Goal: Information Seeking & Learning: Learn about a topic

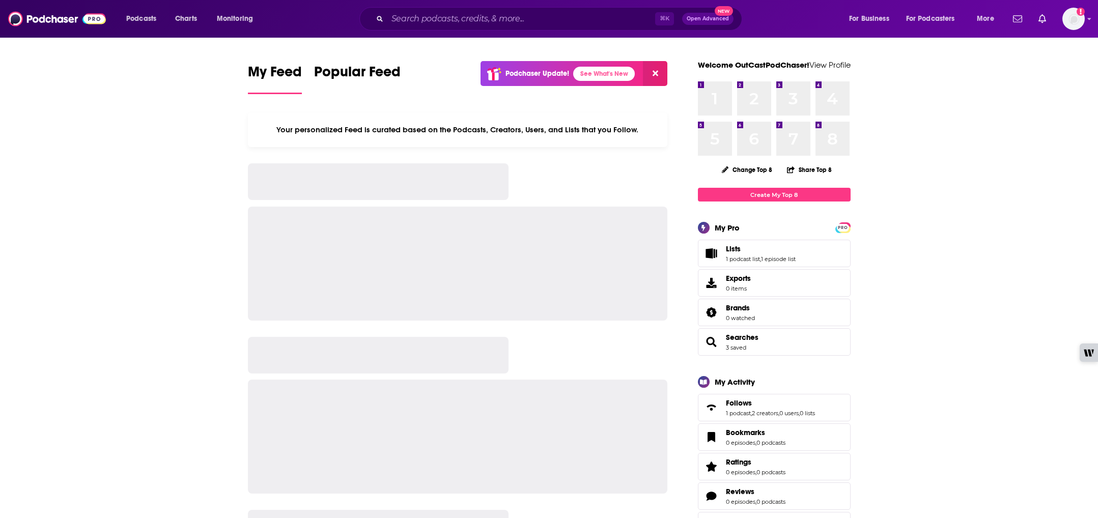
click at [414, 30] on div "Podcasts Charts Monitoring ⌘ K Open Advanced New For Business For Podcasters Mo…" at bounding box center [549, 19] width 1098 height 38
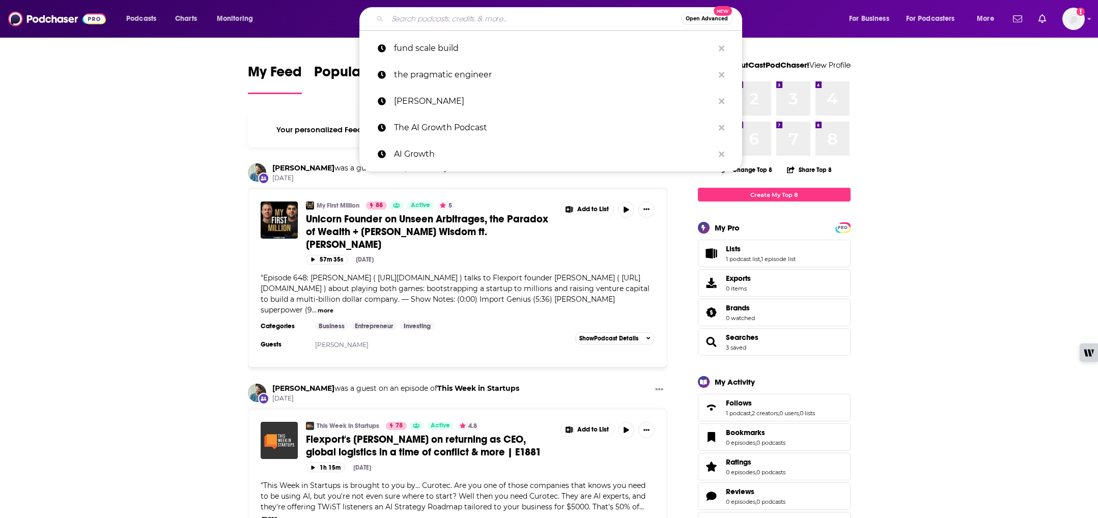
click at [407, 18] on input "Search podcasts, credits, & more..." at bounding box center [534, 19] width 294 height 16
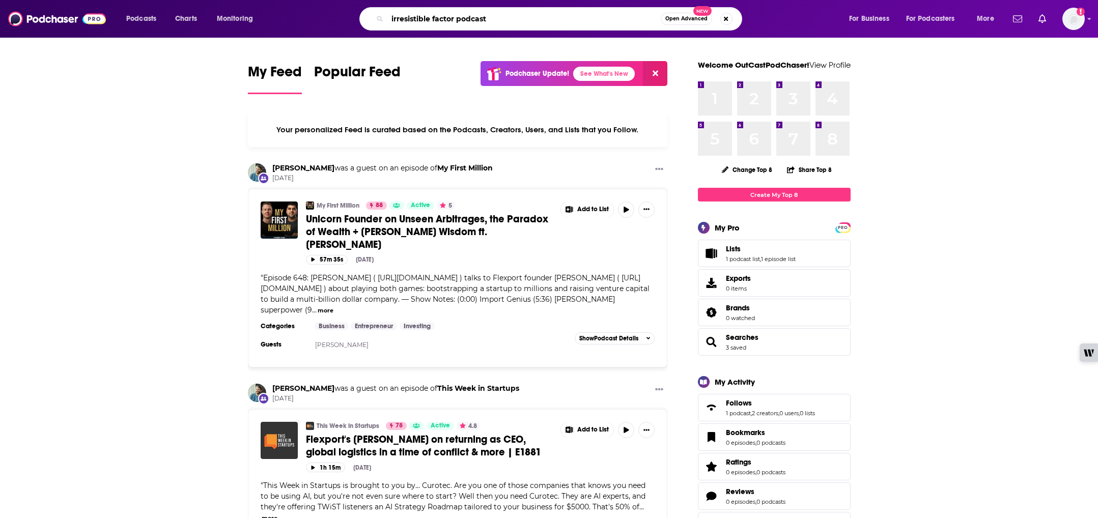
type input "irresistible factor podcast"
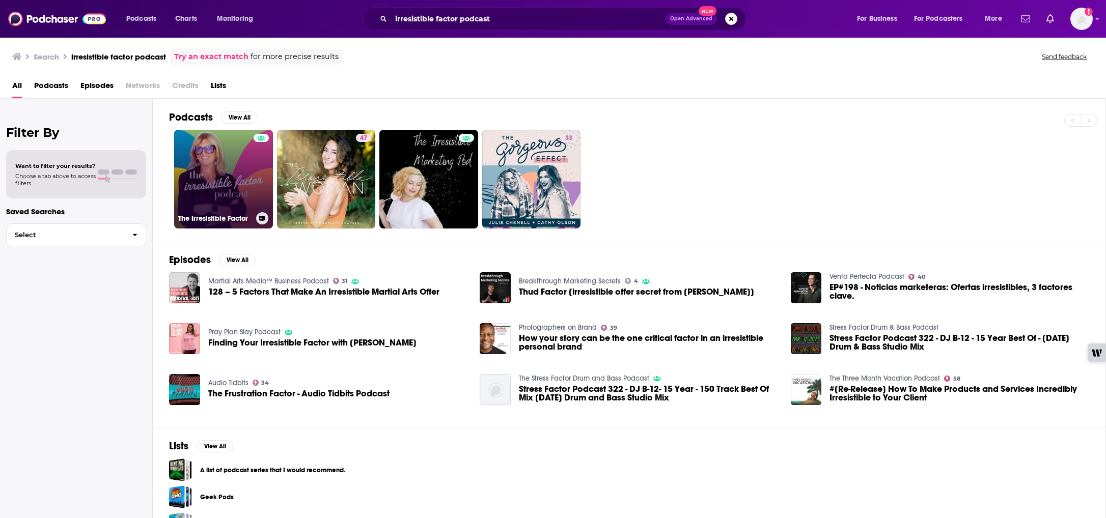
click at [234, 162] on link "The Irresistible Factor" at bounding box center [223, 179] width 99 height 99
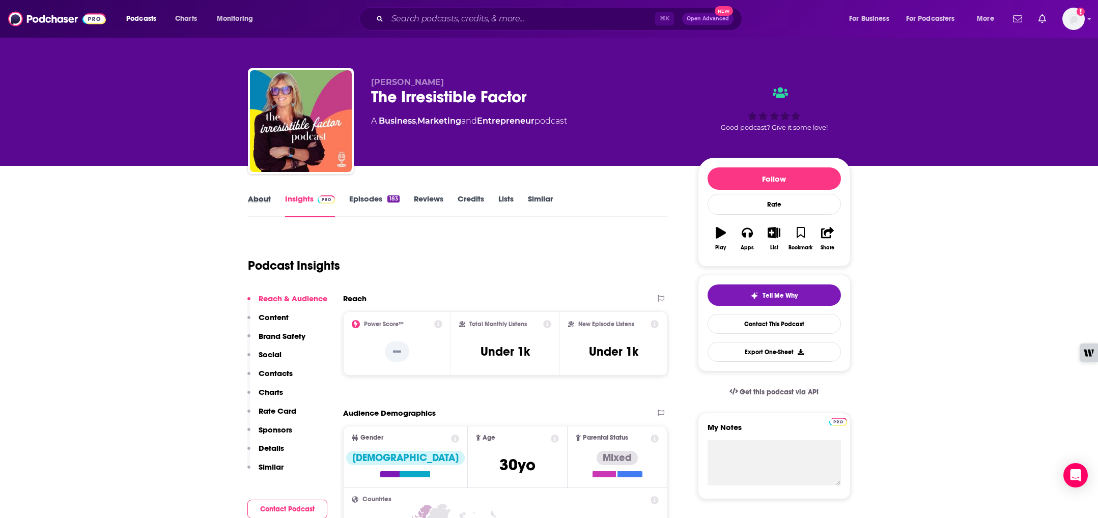
click at [270, 199] on div "About" at bounding box center [266, 205] width 37 height 23
click at [264, 199] on link "About" at bounding box center [259, 205] width 23 height 23
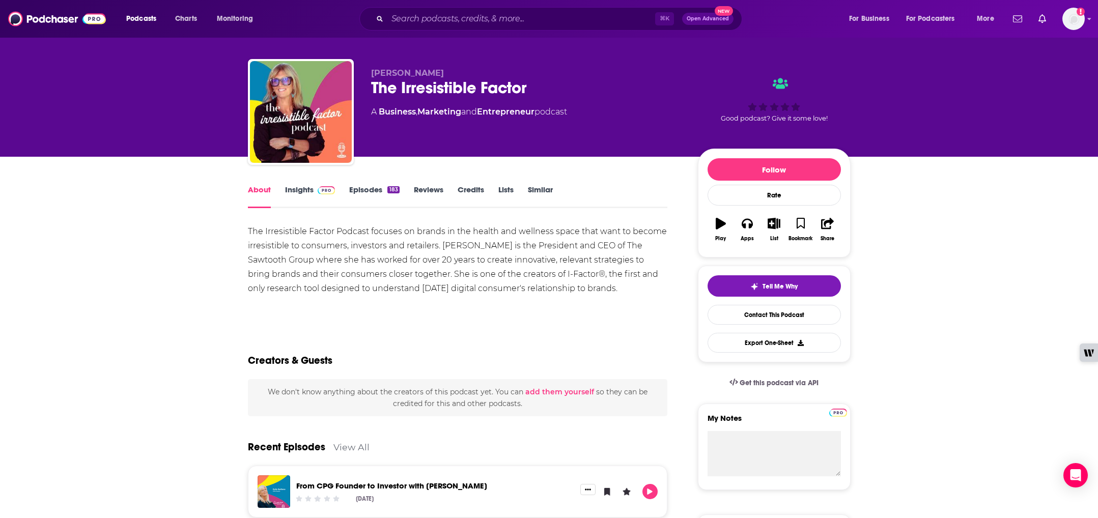
scroll to position [17, 0]
